Goal: Task Accomplishment & Management: Manage account settings

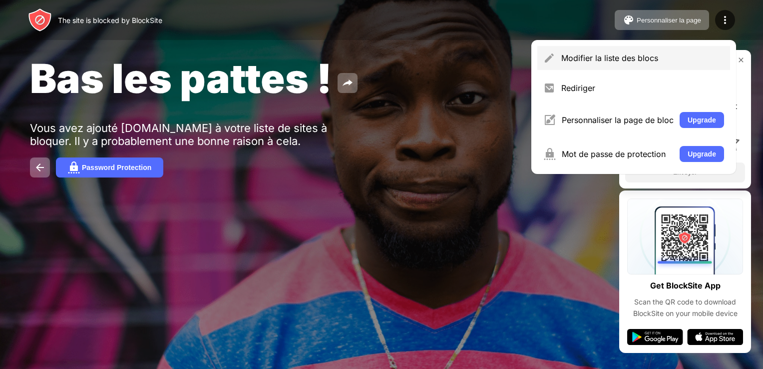
click at [583, 50] on div "Modifier la liste des blocs" at bounding box center [633, 58] width 193 height 24
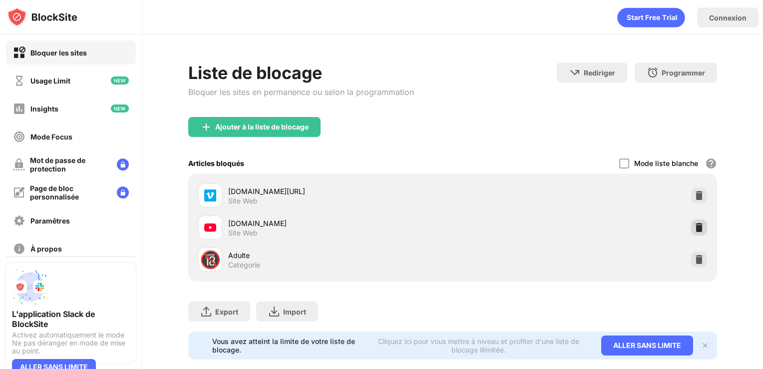
click at [694, 226] on img at bounding box center [699, 227] width 10 height 10
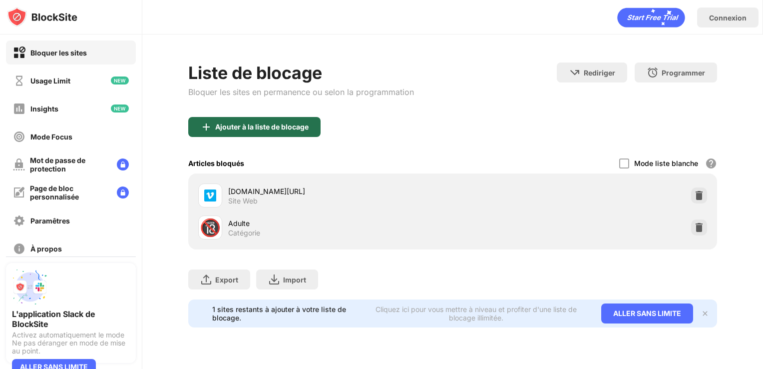
click at [241, 130] on div "Ajouter à la liste de blocage" at bounding box center [261, 127] width 93 height 8
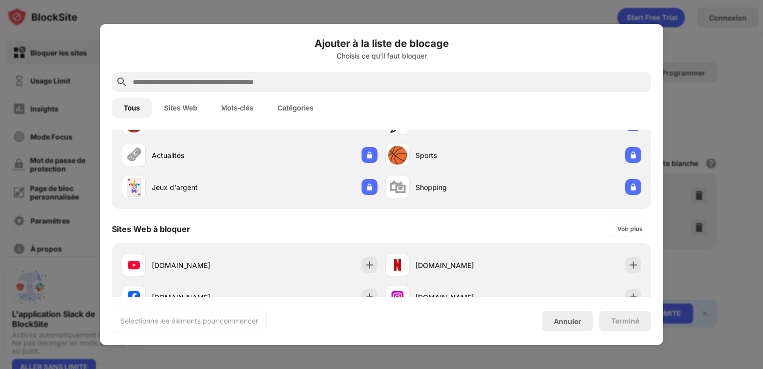
scroll to position [58, 0]
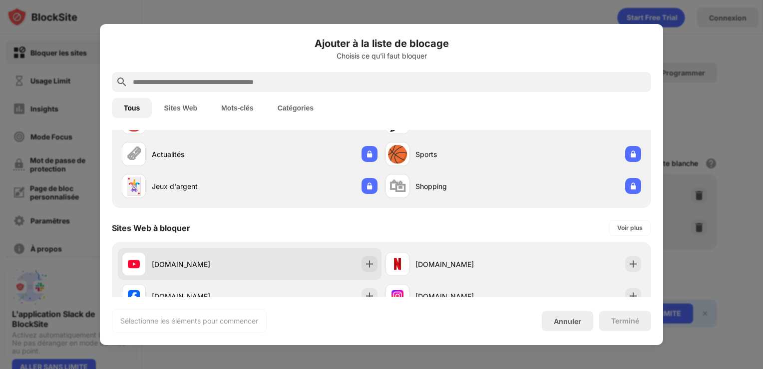
click at [226, 249] on div "[DOMAIN_NAME]" at bounding box center [250, 264] width 264 height 32
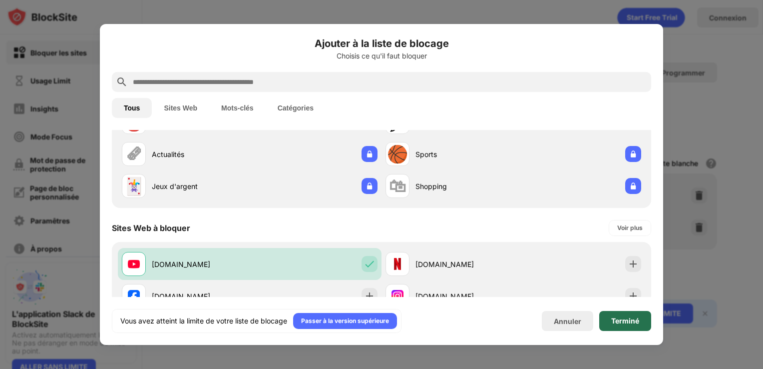
click at [630, 321] on div "Terminé" at bounding box center [625, 321] width 28 height 8
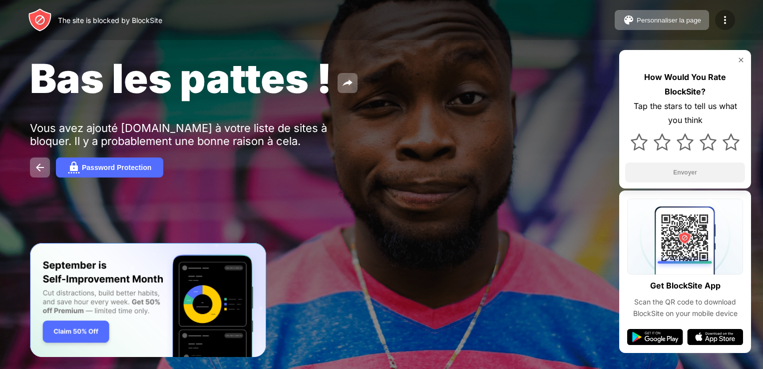
click at [725, 19] on img at bounding box center [725, 20] width 12 height 12
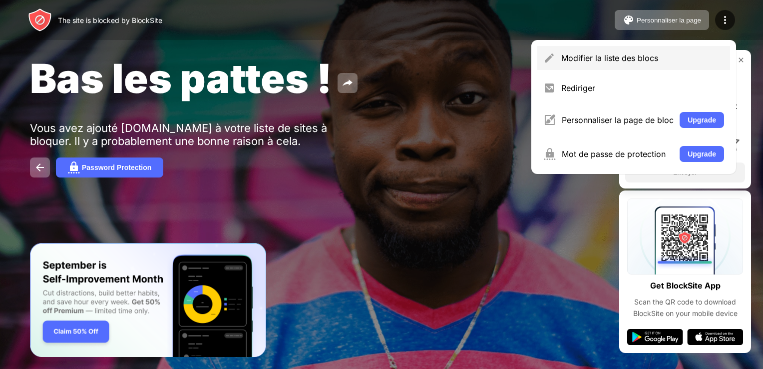
click at [575, 61] on div "Modifier la liste des blocs" at bounding box center [642, 58] width 163 height 10
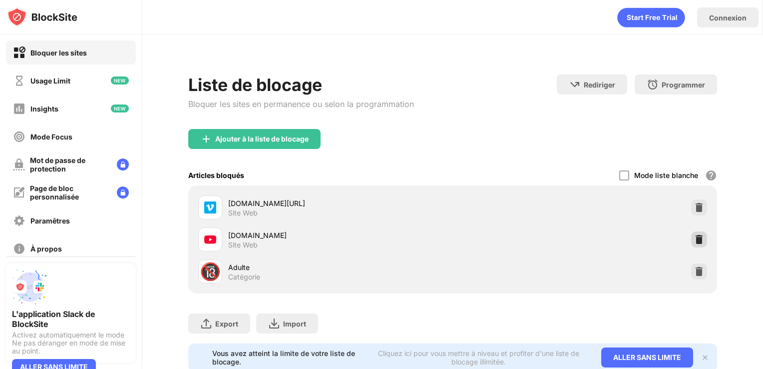
click at [694, 238] on img at bounding box center [699, 239] width 10 height 10
